Goal: Task Accomplishment & Management: Complete application form

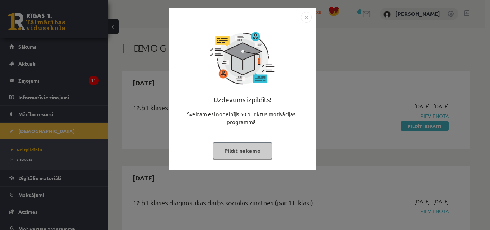
click at [252, 149] on button "Pildīt nākamo" at bounding box center [242, 150] width 59 height 17
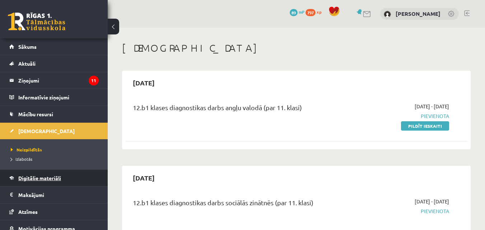
click at [49, 175] on span "Digitālie materiāli" at bounding box center [39, 178] width 43 height 6
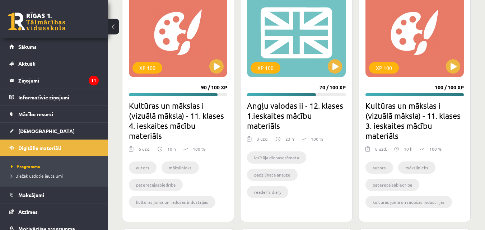
scroll to position [445, 0]
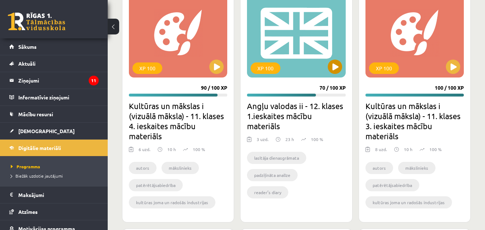
click at [305, 17] on div "XP 100" at bounding box center [296, 33] width 98 height 90
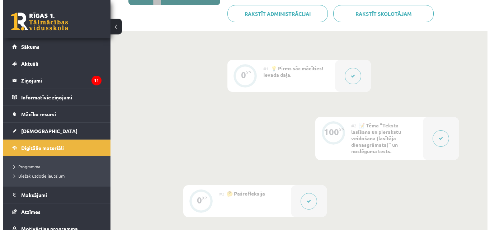
scroll to position [142, 0]
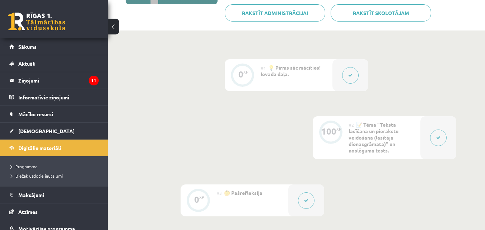
click at [434, 140] on button at bounding box center [438, 138] width 17 height 17
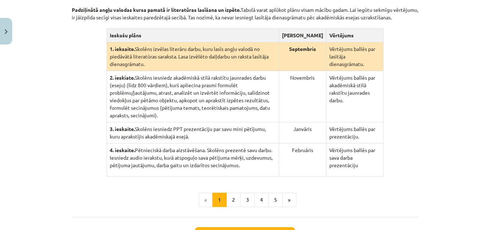
scroll to position [240, 0]
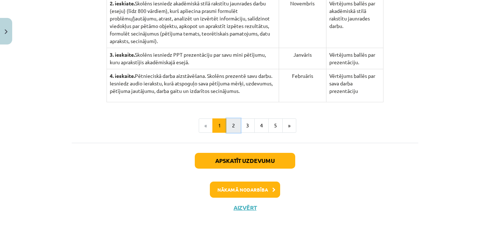
click at [229, 118] on button "2" at bounding box center [233, 125] width 14 height 14
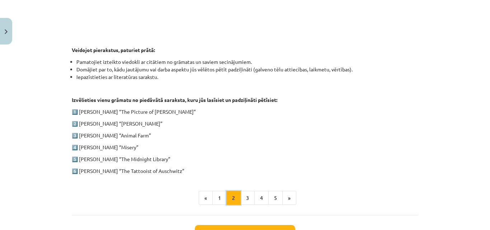
scroll to position [336, 0]
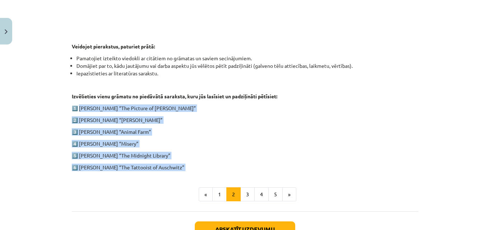
drag, startPoint x: 78, startPoint y: 109, endPoint x: 191, endPoint y: 171, distance: 128.9
click at [191, 171] on div "1. ieskaite angļu valodā Pirmās ieskaites pamatā ir lasītāja dienasgrāmatas vei…" at bounding box center [245, 2] width 347 height 397
copy div "Oscar Wilde “The Picture of Dorian Gray” 2️⃣ Charles Dickens “Oliver Twist” 3️⃣…"
click at [375, 133] on p "3️⃣ George Orwell “Animal Farm”" at bounding box center [245, 132] width 347 height 8
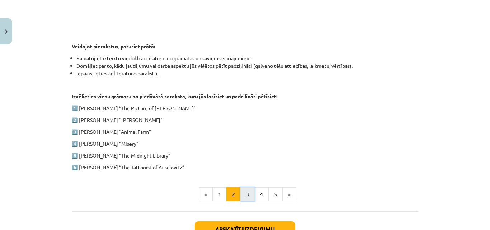
click at [242, 196] on button "3" at bounding box center [247, 194] width 14 height 14
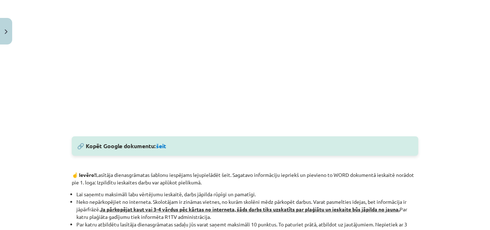
scroll to position [368, 0]
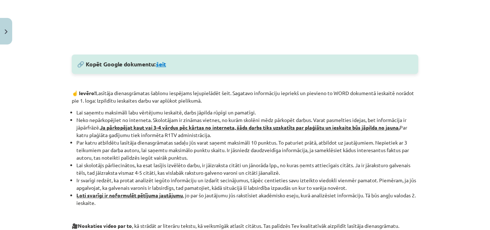
click at [162, 64] on link "šeit" at bounding box center [161, 64] width 10 height 8
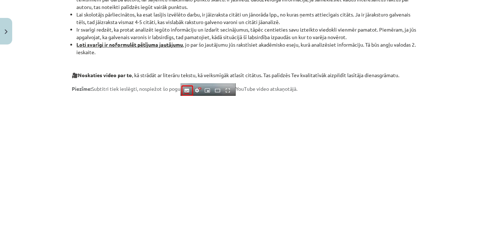
scroll to position [656, 0]
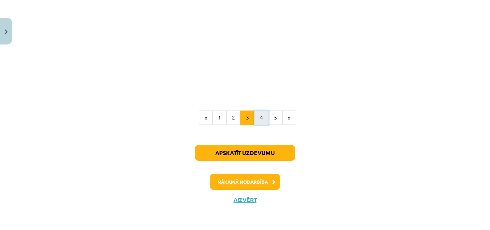
click at [261, 121] on button "4" at bounding box center [261, 118] width 14 height 14
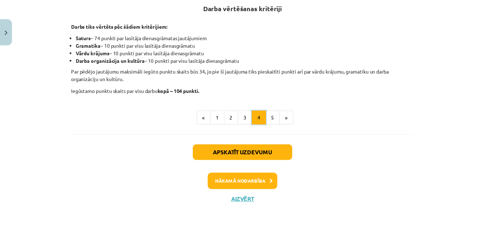
scroll to position [140, 0]
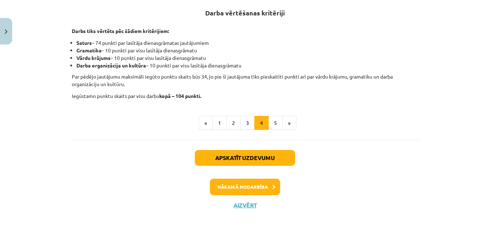
click at [248, 210] on div "Apskatīt uzdevumu Nākamā nodarbība Aizvērt" at bounding box center [245, 176] width 347 height 73
click at [249, 206] on button "Aizvērt" at bounding box center [244, 205] width 27 height 7
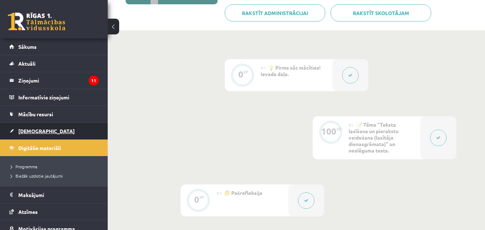
click at [31, 128] on span "[DEMOGRAPHIC_DATA]" at bounding box center [46, 131] width 56 height 6
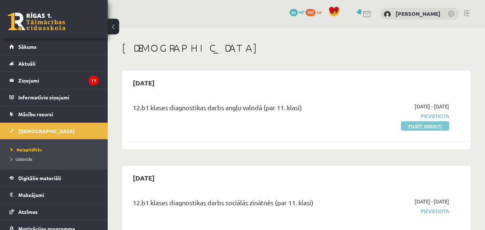
click at [421, 125] on link "Pildīt ieskaiti" at bounding box center [425, 125] width 48 height 9
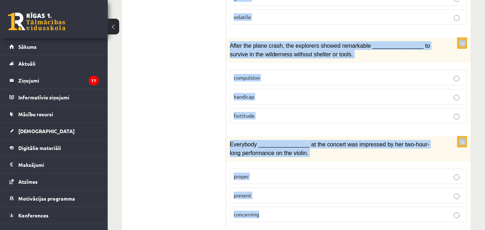
scroll to position [1155, 0]
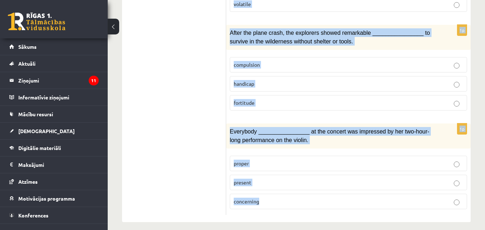
drag, startPoint x: 234, startPoint y: 72, endPoint x: 375, endPoint y: 225, distance: 208.7
copy form "Choose the correct answers. 1p It’s the end of school next month, after our exa…"
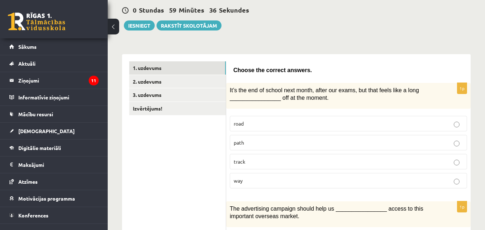
scroll to position [67, 0]
click at [276, 178] on p "way" at bounding box center [348, 181] width 229 height 8
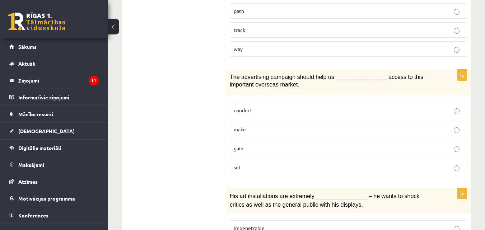
scroll to position [215, 0]
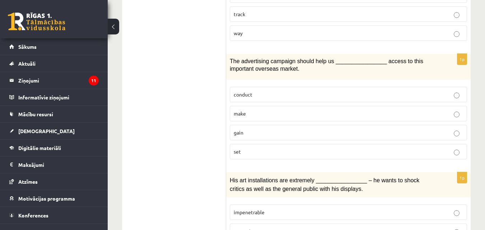
click at [244, 135] on p "gain" at bounding box center [348, 133] width 229 height 8
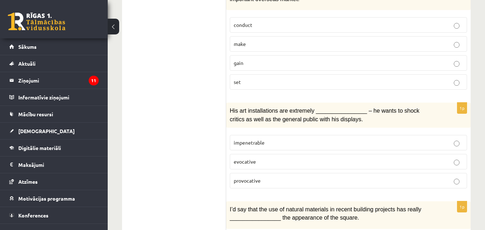
scroll to position [312, 0]
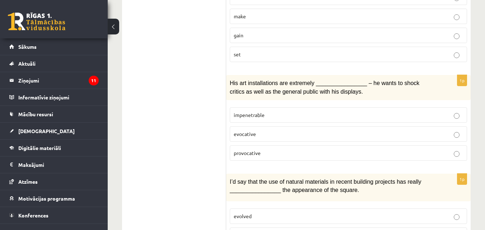
click at [265, 156] on label "provocative" at bounding box center [348, 152] width 237 height 15
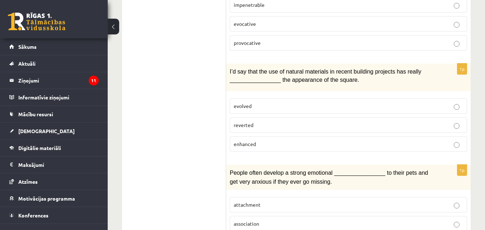
scroll to position [427, 0]
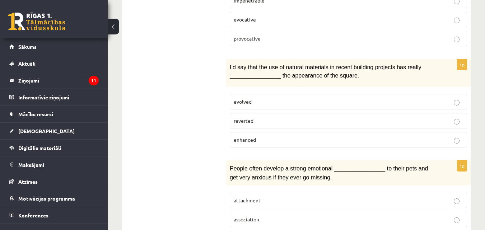
click at [266, 133] on label "enhanced" at bounding box center [348, 139] width 237 height 15
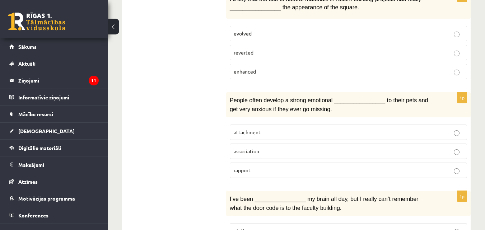
scroll to position [495, 0]
click at [255, 122] on fieldset "attachment association rapport" at bounding box center [348, 150] width 237 height 59
drag, startPoint x: 255, startPoint y: 133, endPoint x: 212, endPoint y: 136, distance: 43.2
click at [255, 132] on span "attachment" at bounding box center [247, 131] width 27 height 6
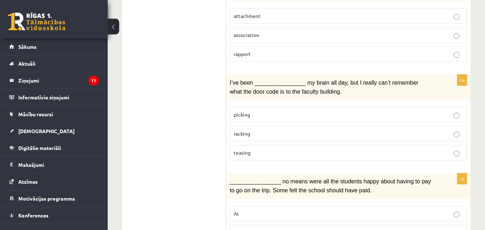
scroll to position [611, 0]
click at [277, 132] on p "racking" at bounding box center [348, 134] width 229 height 8
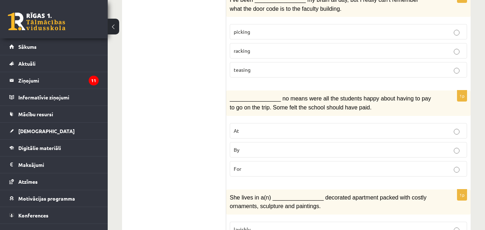
click at [269, 149] on p "By" at bounding box center [348, 150] width 229 height 8
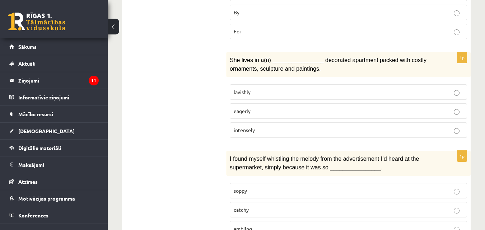
scroll to position [832, 0]
click at [277, 90] on p "lavishly" at bounding box center [348, 92] width 229 height 8
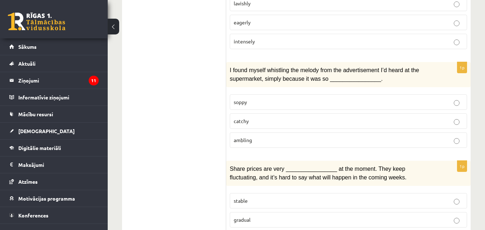
scroll to position [921, 0]
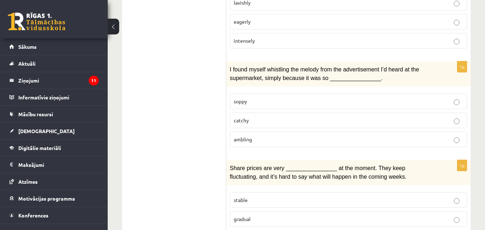
click at [271, 117] on p "catchy" at bounding box center [348, 121] width 229 height 8
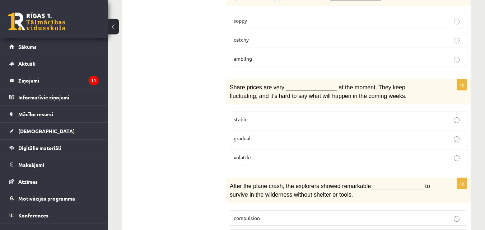
scroll to position [1002, 0]
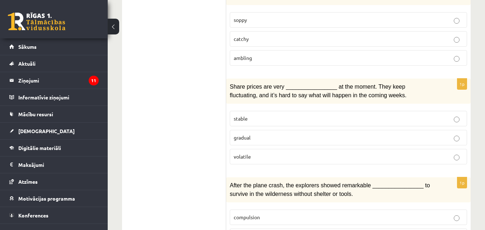
click at [239, 149] on label "volatile" at bounding box center [348, 156] width 237 height 15
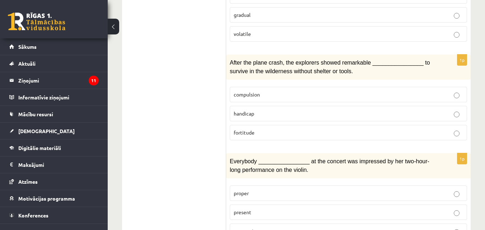
click at [242, 129] on p "fortitude" at bounding box center [348, 133] width 229 height 8
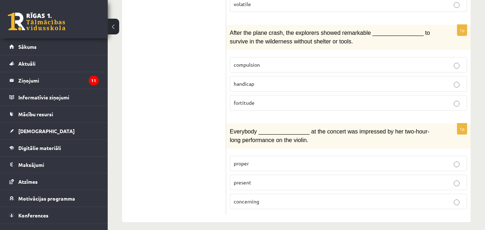
click at [261, 179] on p "present" at bounding box center [348, 183] width 229 height 8
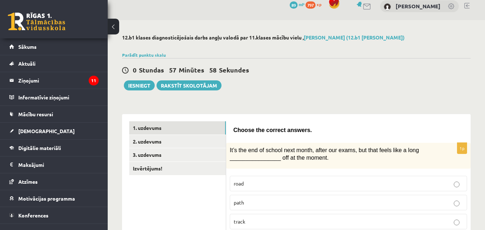
scroll to position [0, 0]
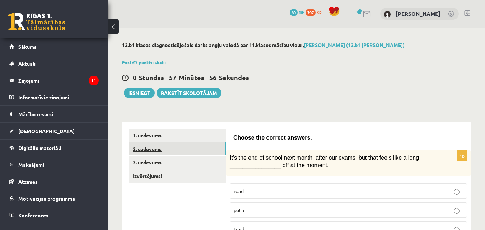
click at [159, 149] on link "2. uzdevums" at bounding box center [177, 148] width 97 height 13
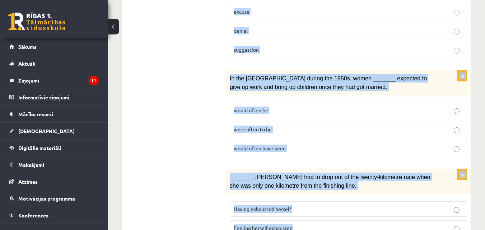
scroll to position [915, 0]
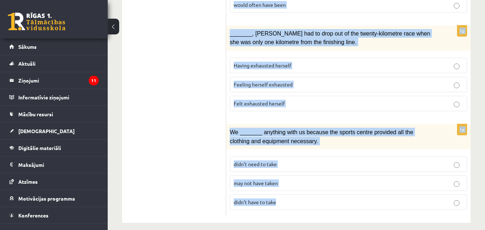
drag, startPoint x: 234, startPoint y: 71, endPoint x: 397, endPoint y: 208, distance: 213.1
copy form "Circle the form that cannot be used to complete the sentences. 1p What _______ …"
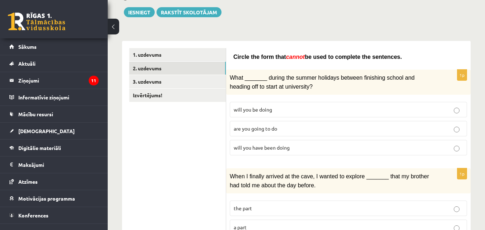
scroll to position [87, 0]
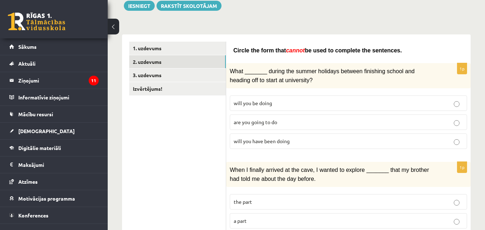
click at [288, 139] on span "will you have been doing" at bounding box center [262, 141] width 56 height 6
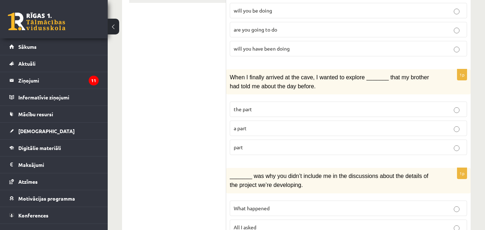
scroll to position [180, 0]
click at [243, 148] on label "part" at bounding box center [348, 146] width 237 height 15
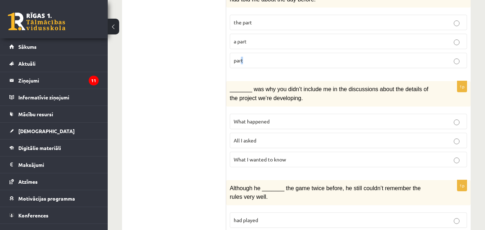
scroll to position [267, 0]
click at [240, 137] on span "All I asked" at bounding box center [245, 140] width 23 height 6
click at [292, 63] on label "part" at bounding box center [348, 59] width 237 height 15
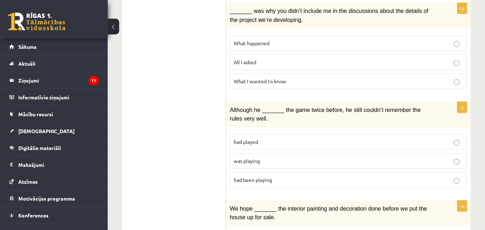
scroll to position [376, 0]
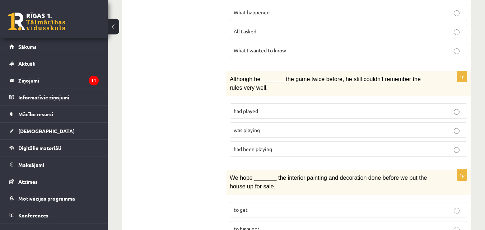
click at [250, 129] on span "was playing" at bounding box center [247, 130] width 26 height 6
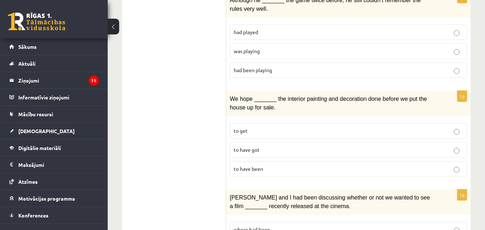
scroll to position [455, 0]
click at [319, 166] on p "to have been" at bounding box center [348, 169] width 229 height 8
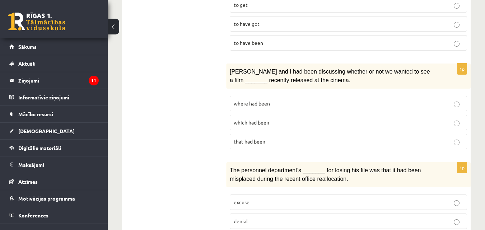
scroll to position [580, 0]
click at [266, 100] on span "where had been" at bounding box center [252, 103] width 36 height 6
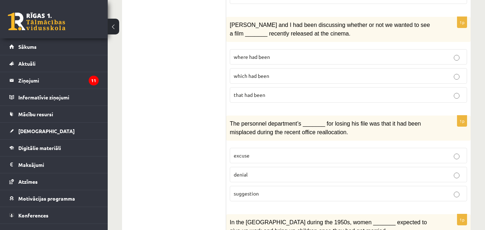
scroll to position [655, 0]
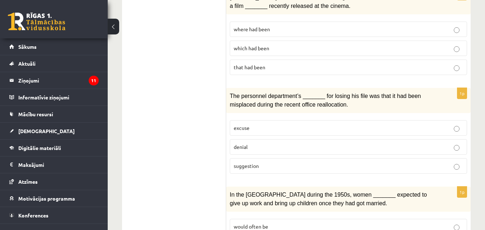
click at [248, 143] on p "denial" at bounding box center [348, 147] width 229 height 8
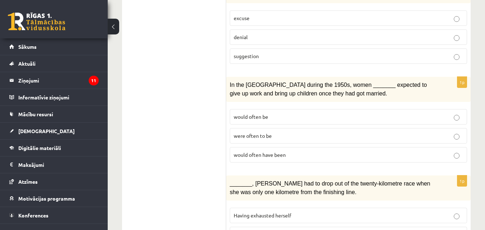
scroll to position [765, 0]
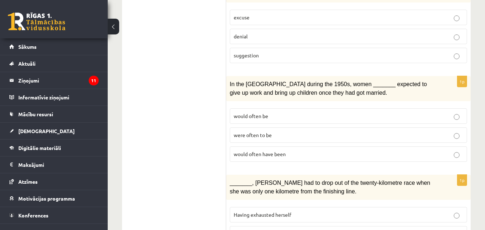
click at [246, 146] on label "would often have been" at bounding box center [348, 153] width 237 height 15
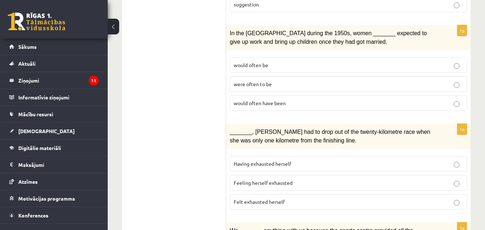
scroll to position [841, 0]
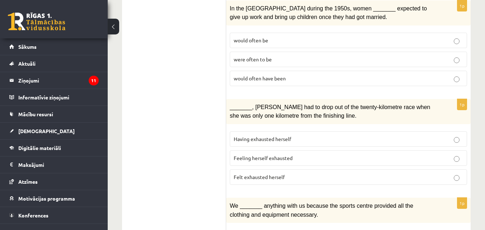
click at [245, 174] on span "Felt exhausted herself" at bounding box center [259, 177] width 51 height 6
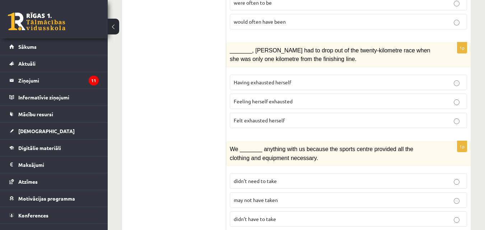
scroll to position [915, 0]
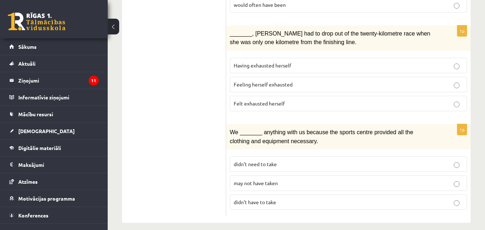
click at [250, 180] on span "may not have taken" at bounding box center [256, 183] width 44 height 6
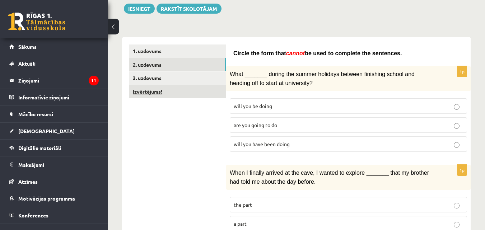
scroll to position [84, 0]
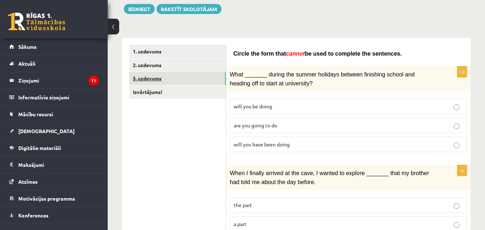
click at [182, 78] on link "3. uzdevums" at bounding box center [177, 78] width 97 height 13
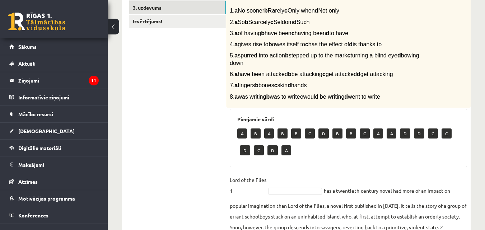
scroll to position [115, 0]
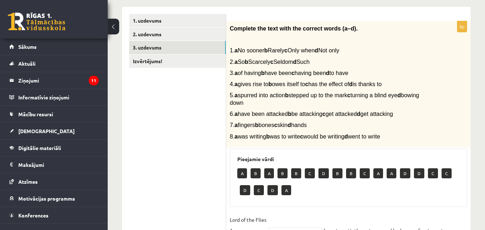
click at [244, 173] on p "A" at bounding box center [242, 173] width 10 height 10
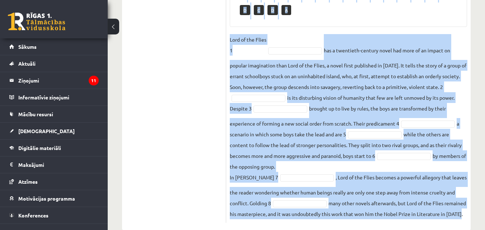
scroll to position [320, 0]
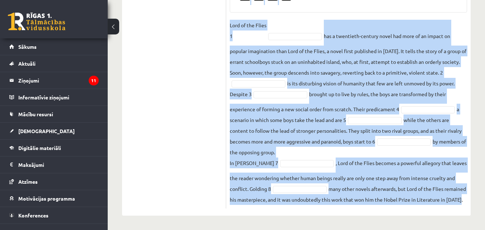
drag, startPoint x: 229, startPoint y: 28, endPoint x: 360, endPoint y: 233, distance: 243.7
copy div "Complete the text with the correct words (a–d). 1. a No sooner b Rarely c Only …"
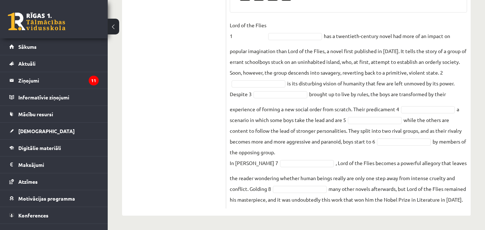
click at [128, 90] on div "1. uzdevums 2. uzdevums 3. uzdevums Izvērtējums!" at bounding box center [174, 13] width 104 height 403
click at [367, 108] on fieldset "Lord of the Flies 1 A * has a twentieth-century novel had more of an impact on …" at bounding box center [348, 112] width 237 height 185
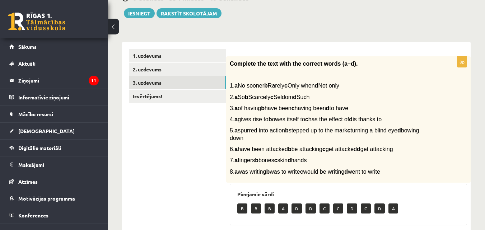
scroll to position [79, 0]
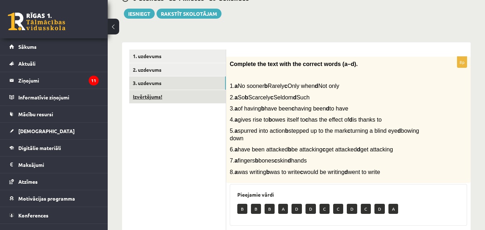
click at [167, 94] on link "Izvērtējums!" at bounding box center [177, 96] width 97 height 13
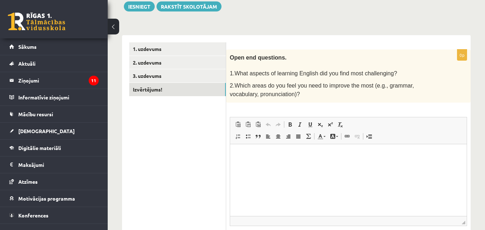
scroll to position [88, 0]
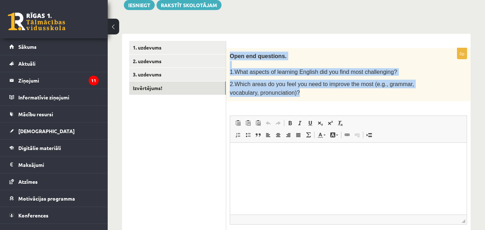
drag, startPoint x: 229, startPoint y: 56, endPoint x: 293, endPoint y: 100, distance: 77.9
click at [293, 100] on div "Open end questions. 1.What aspects of learning English did you find most challe…" at bounding box center [348, 74] width 244 height 53
copy div "Open end questions. 1.What aspects of learning English did you find most challe…"
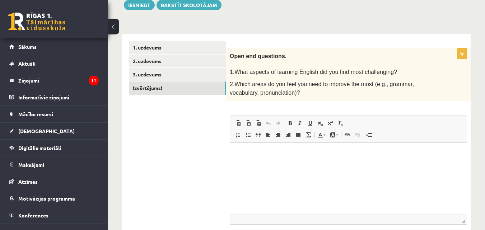
click at [187, 163] on ul "1. uzdevums 2. uzdevums 3. uzdevums Izvērtējums!" at bounding box center [177, 153] width 97 height 224
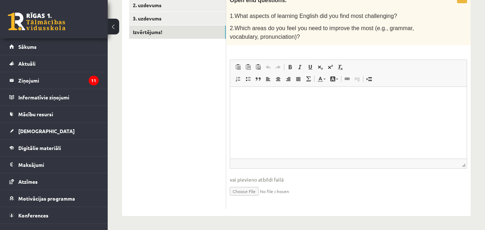
click at [258, 108] on html at bounding box center [348, 97] width 236 height 22
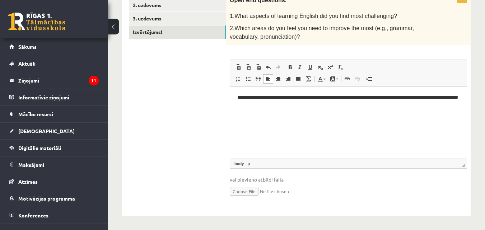
click at [237, 96] on p "**********" at bounding box center [348, 101] width 222 height 15
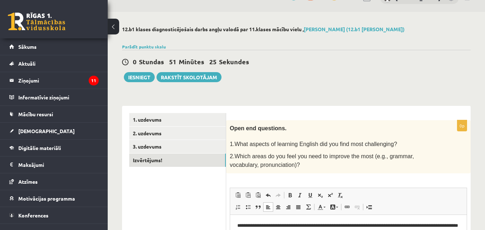
scroll to position [15, 0]
click at [144, 78] on button "Iesniegt" at bounding box center [139, 77] width 31 height 10
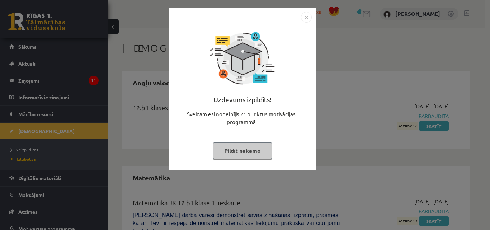
click at [244, 152] on button "Pildīt nākamo" at bounding box center [242, 150] width 59 height 17
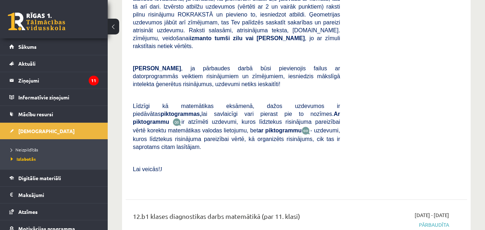
scroll to position [318, 0]
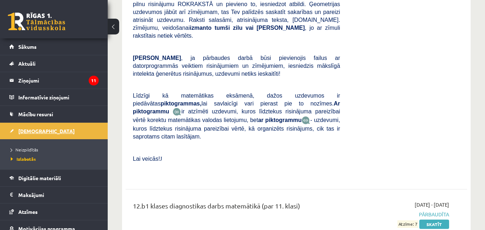
click at [35, 126] on link "[DEMOGRAPHIC_DATA]" at bounding box center [53, 131] width 89 height 17
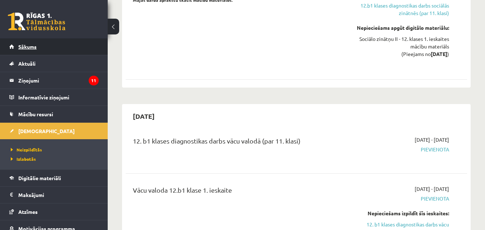
click at [46, 41] on link "Sākums" at bounding box center [53, 46] width 89 height 17
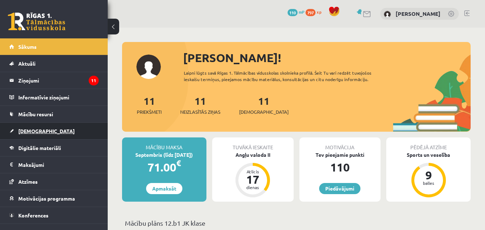
click at [31, 131] on span "[DEMOGRAPHIC_DATA]" at bounding box center [46, 131] width 56 height 6
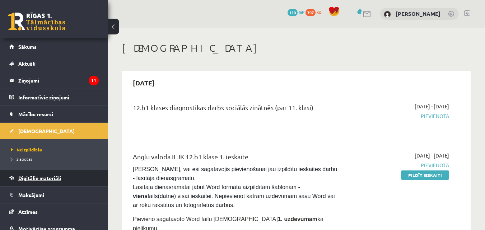
click at [49, 180] on span "Digitālie materiāli" at bounding box center [39, 178] width 43 height 6
